Goal: Find contact information: Find contact information

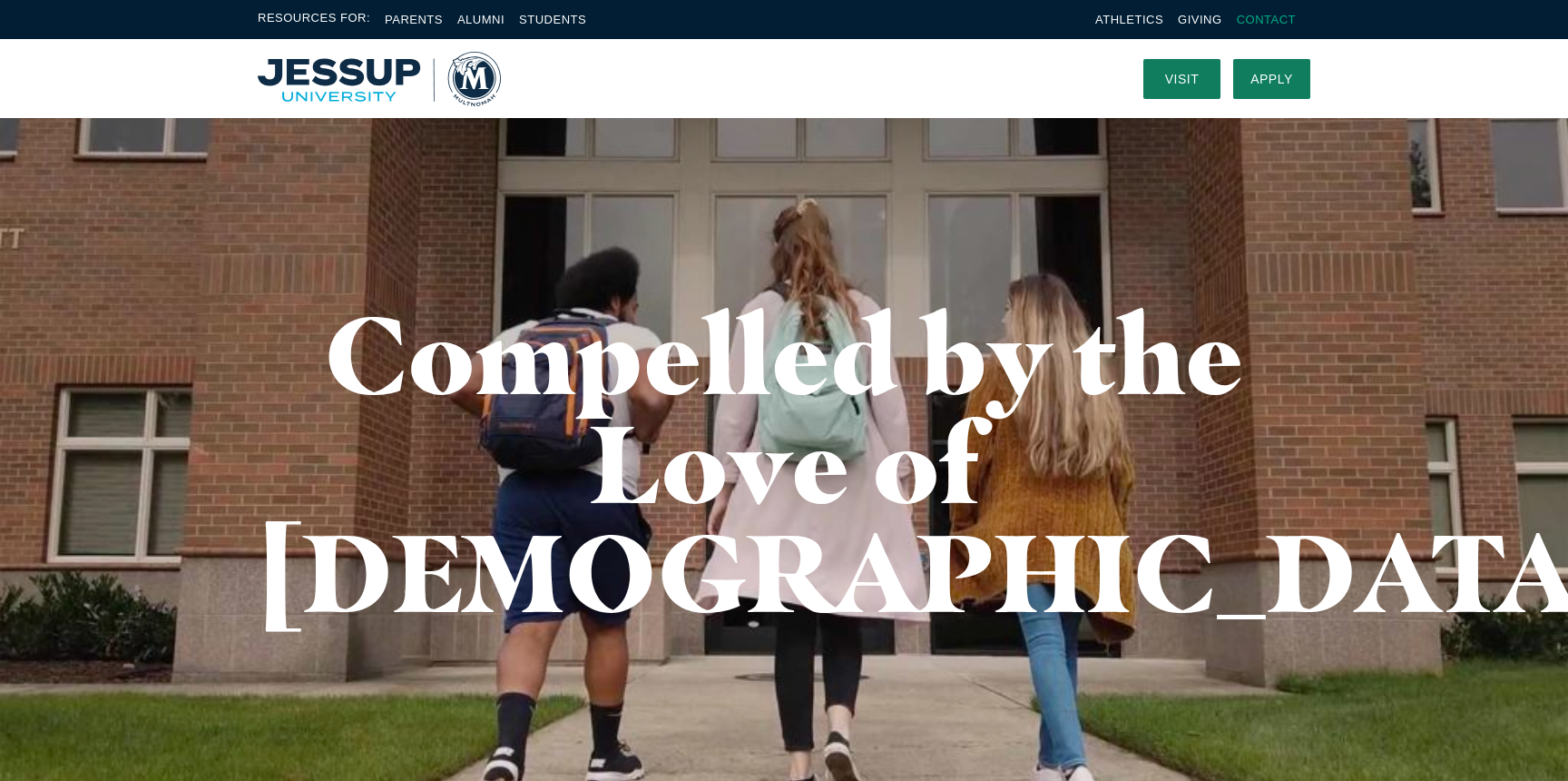
click at [1289, 22] on link "Contact" at bounding box center [1266, 20] width 59 height 14
